Goal: Task Accomplishment & Management: Use online tool/utility

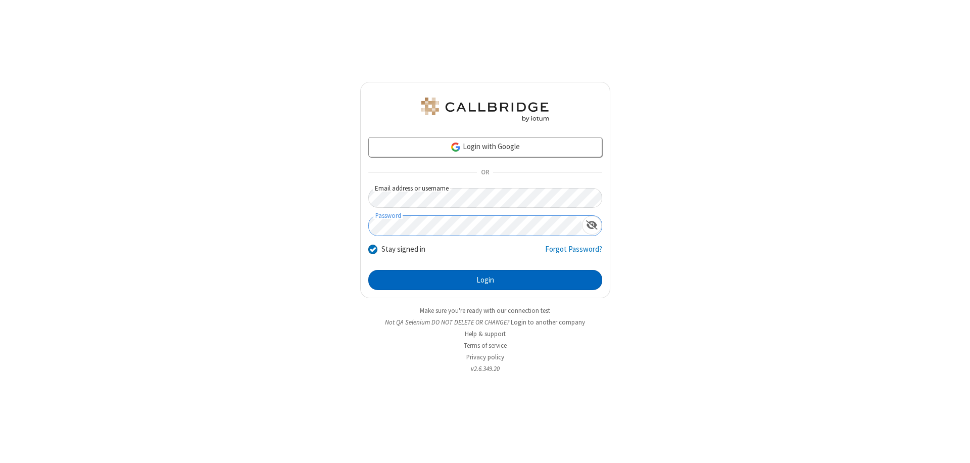
click at [485, 280] on button "Login" at bounding box center [485, 280] width 234 height 20
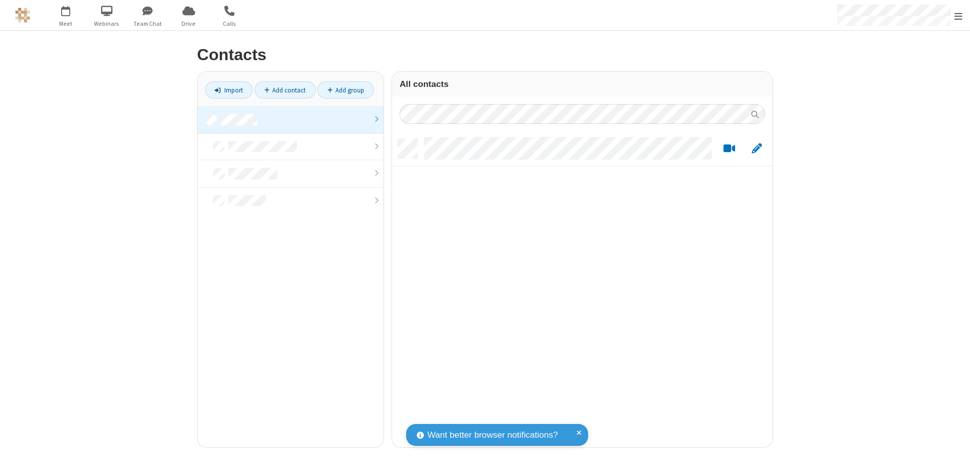
click at [290, 119] on link at bounding box center [291, 119] width 186 height 27
click at [229, 90] on link "Import" at bounding box center [228, 89] width 47 height 17
